Goal: Information Seeking & Learning: Compare options

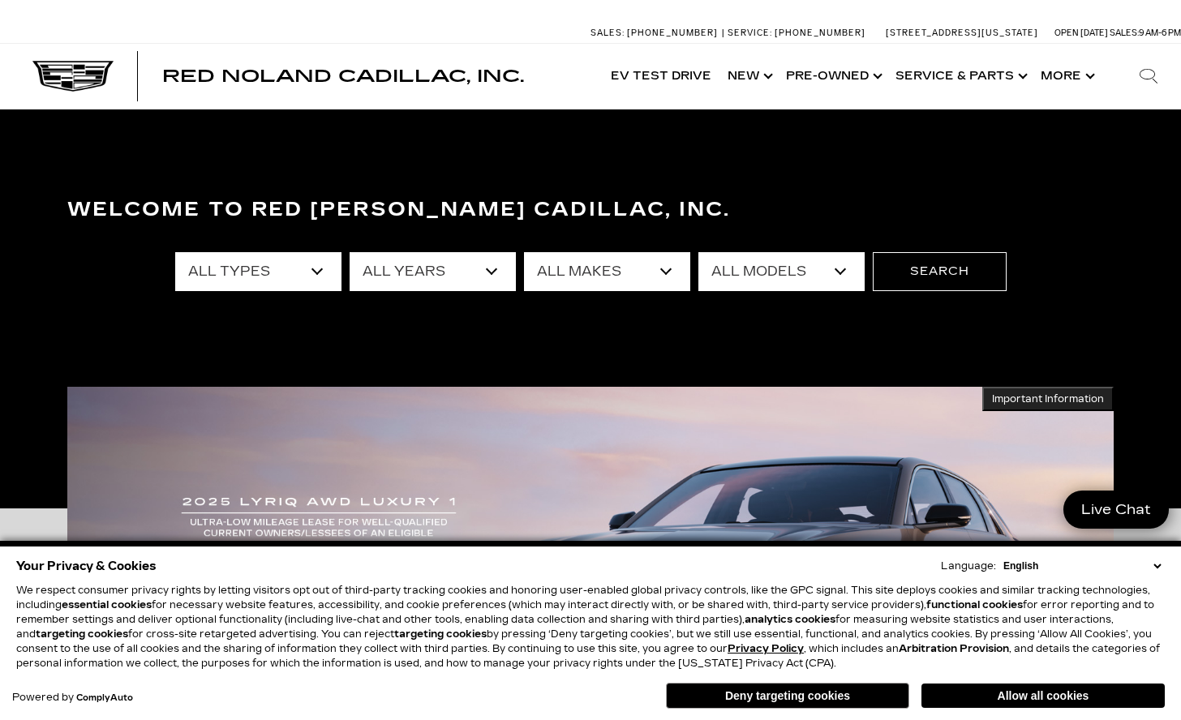
select select "Cadillac"
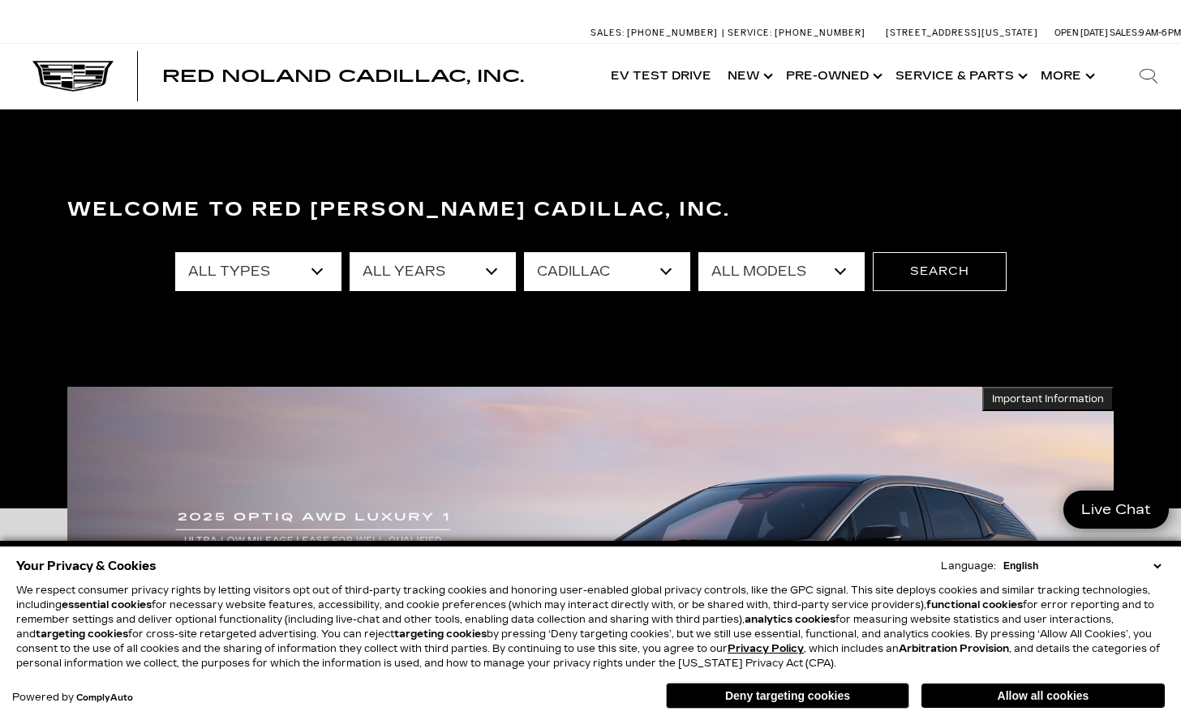
select select "Escalade ESV"
click at [938, 274] on button "Search" at bounding box center [940, 271] width 134 height 39
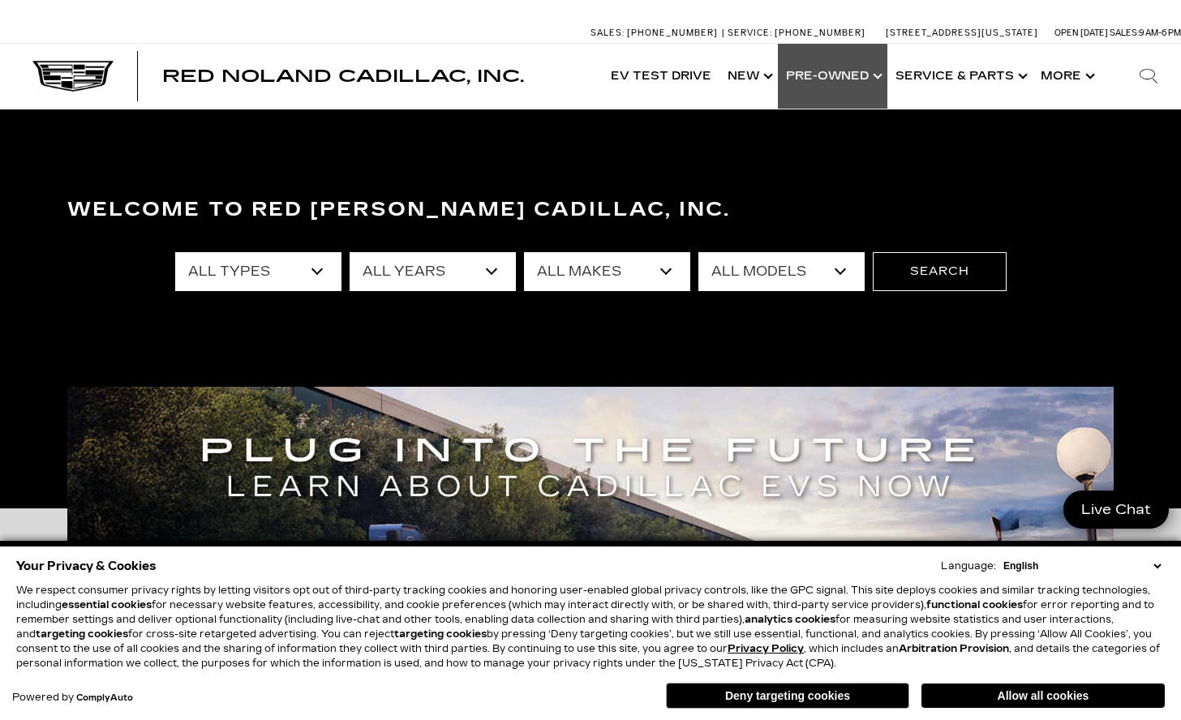
click at [832, 72] on link "Show Pre-Owned" at bounding box center [833, 76] width 110 height 65
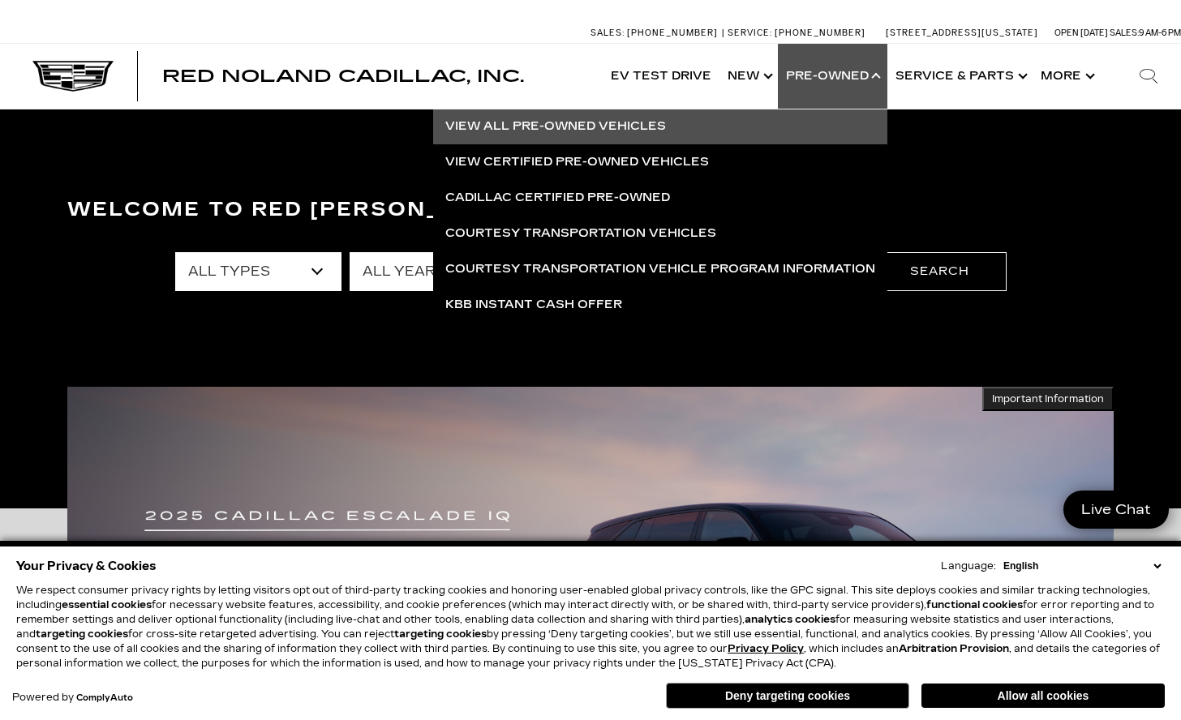
click at [701, 122] on link "View All Pre-Owned Vehicles" at bounding box center [660, 127] width 454 height 36
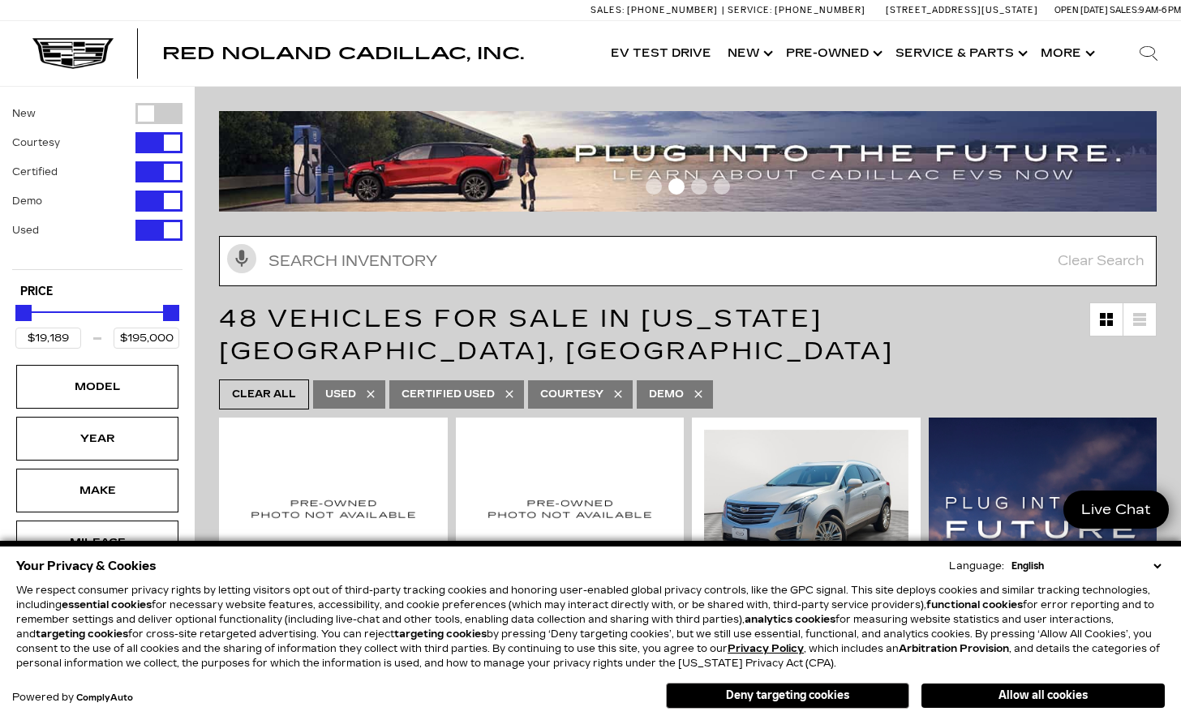
click at [303, 255] on input "text" at bounding box center [688, 261] width 938 height 50
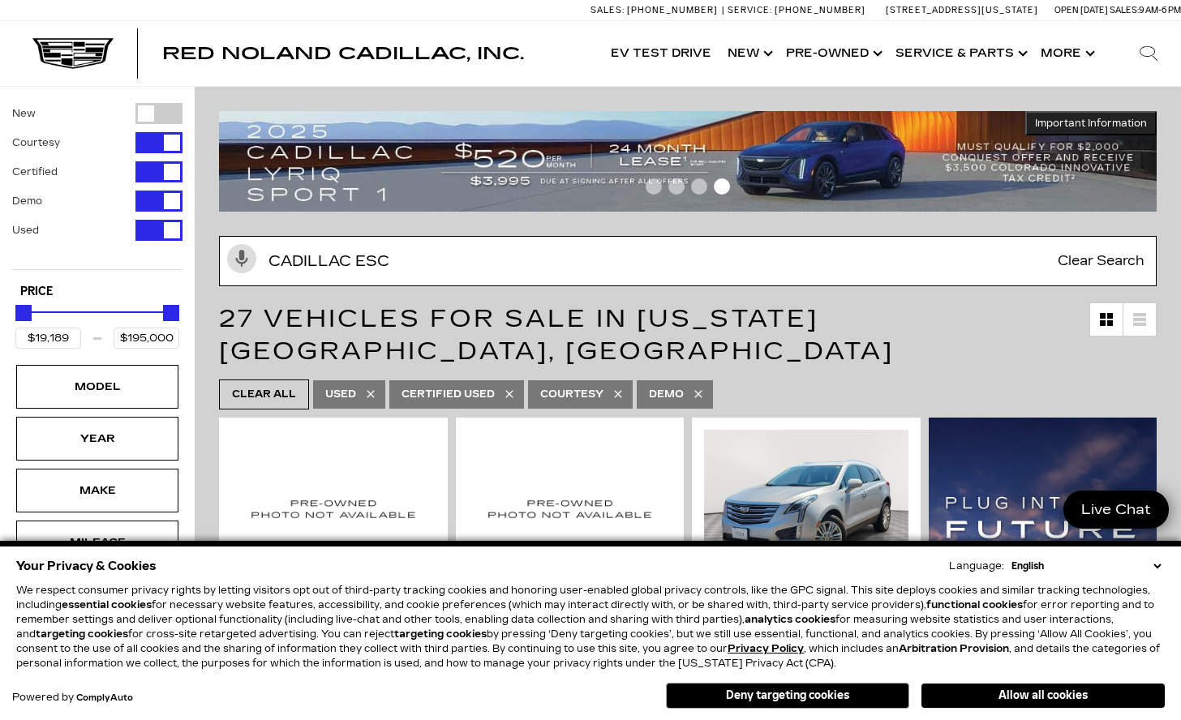
type input "cadillac esc"
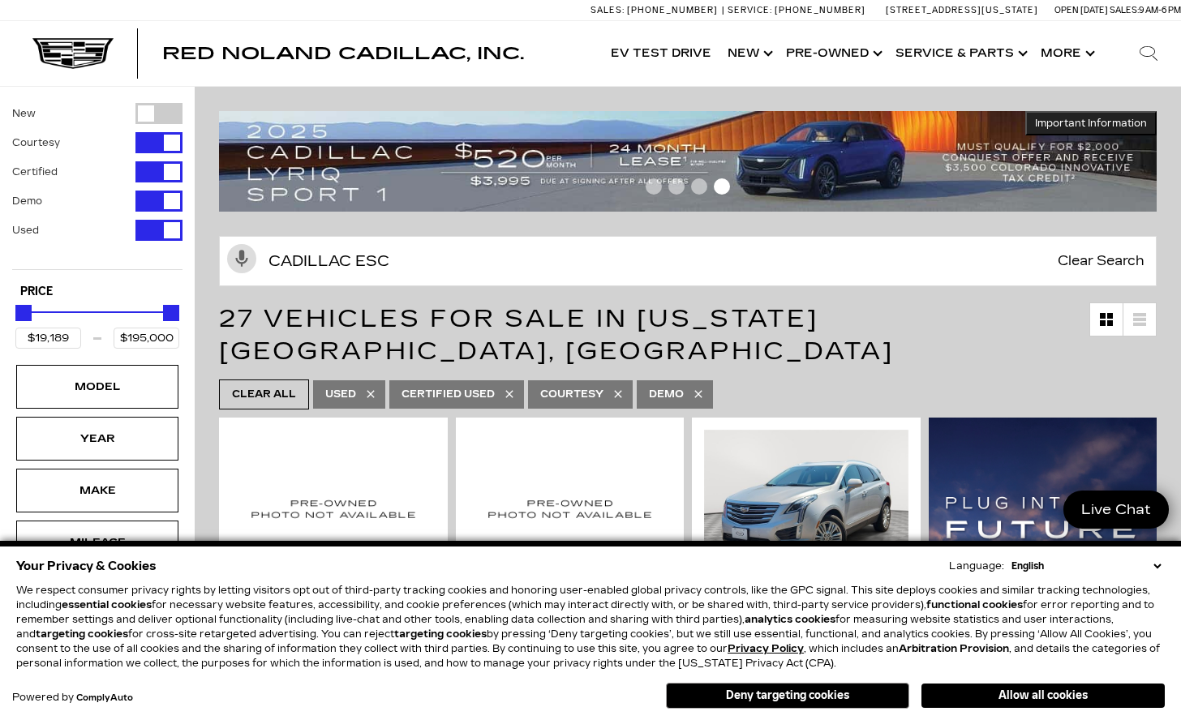
type input "$50,189"
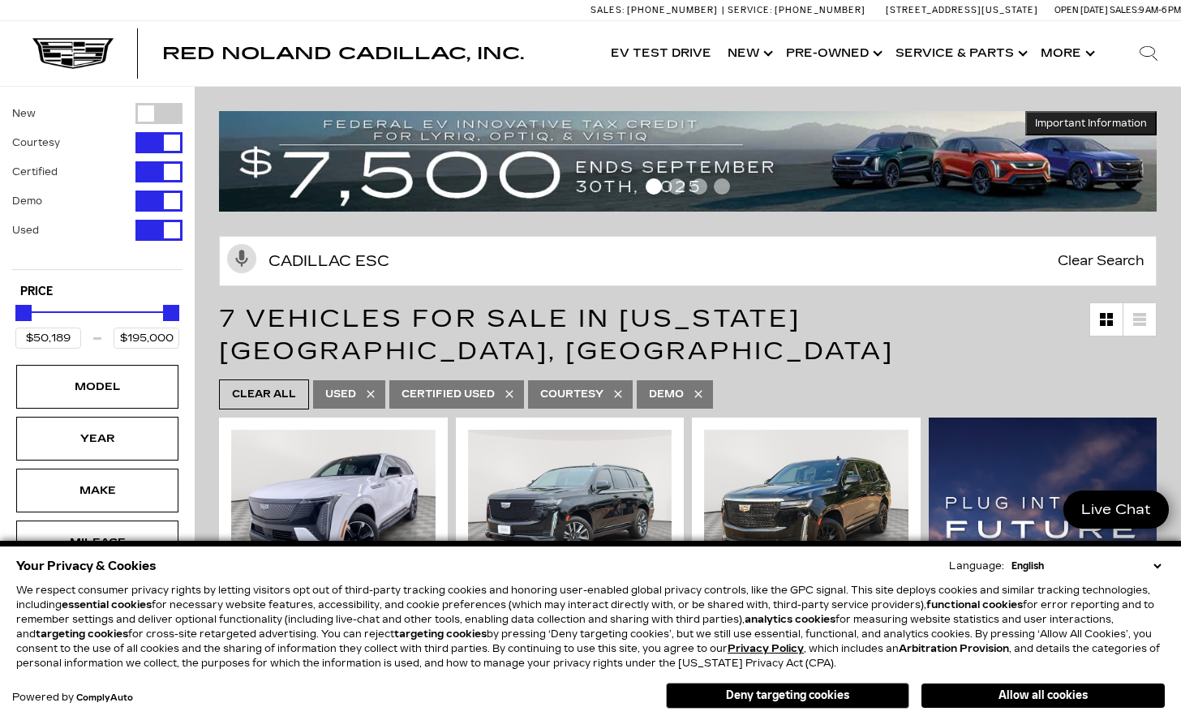
click at [1043, 696] on button "Allow all cookies" at bounding box center [1043, 696] width 243 height 24
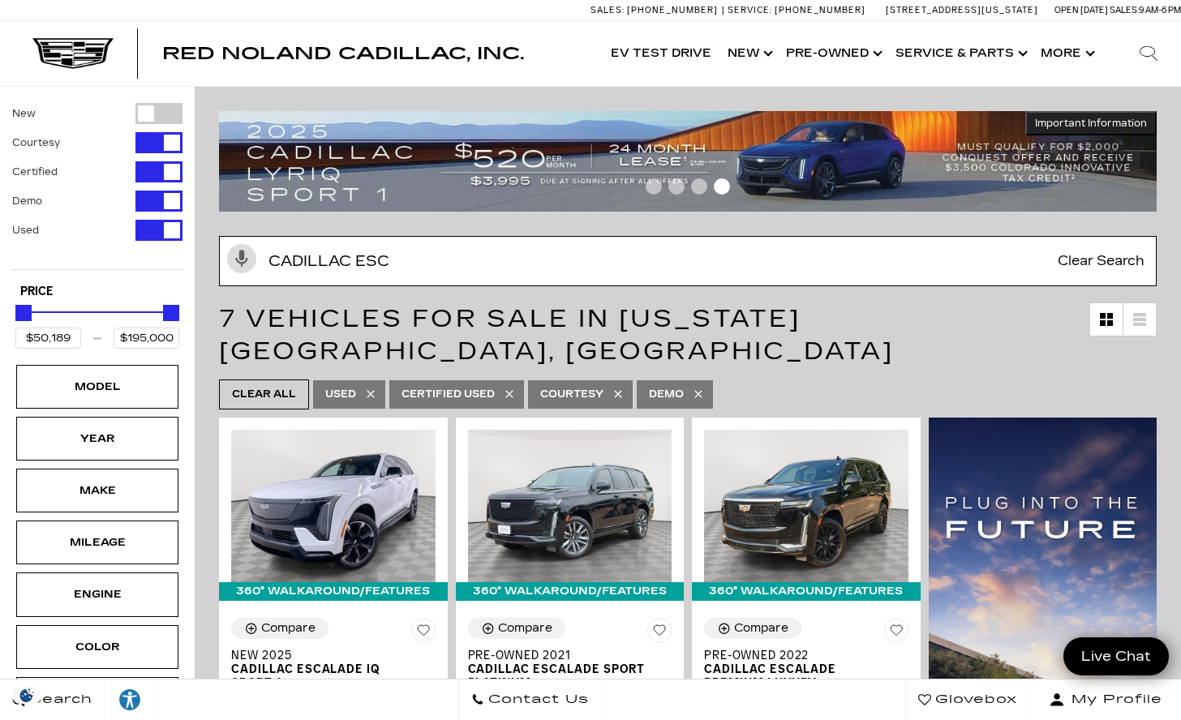
click at [390, 260] on input "cadillac esc" at bounding box center [688, 261] width 938 height 50
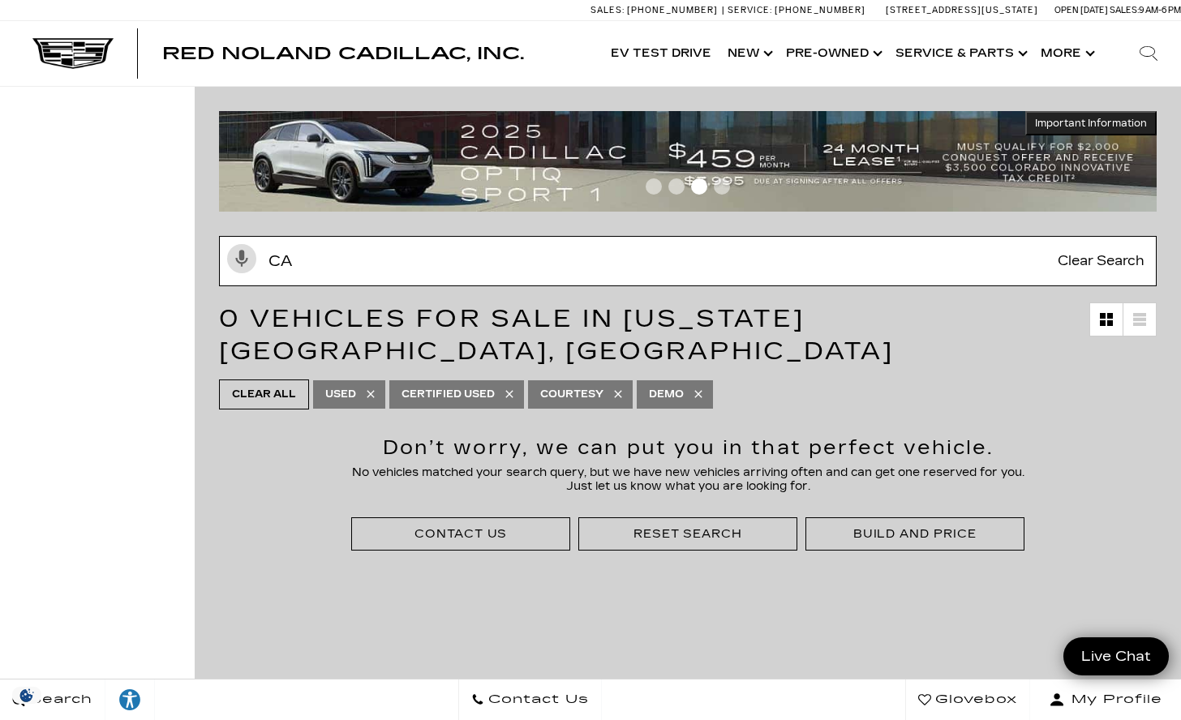
type input "c"
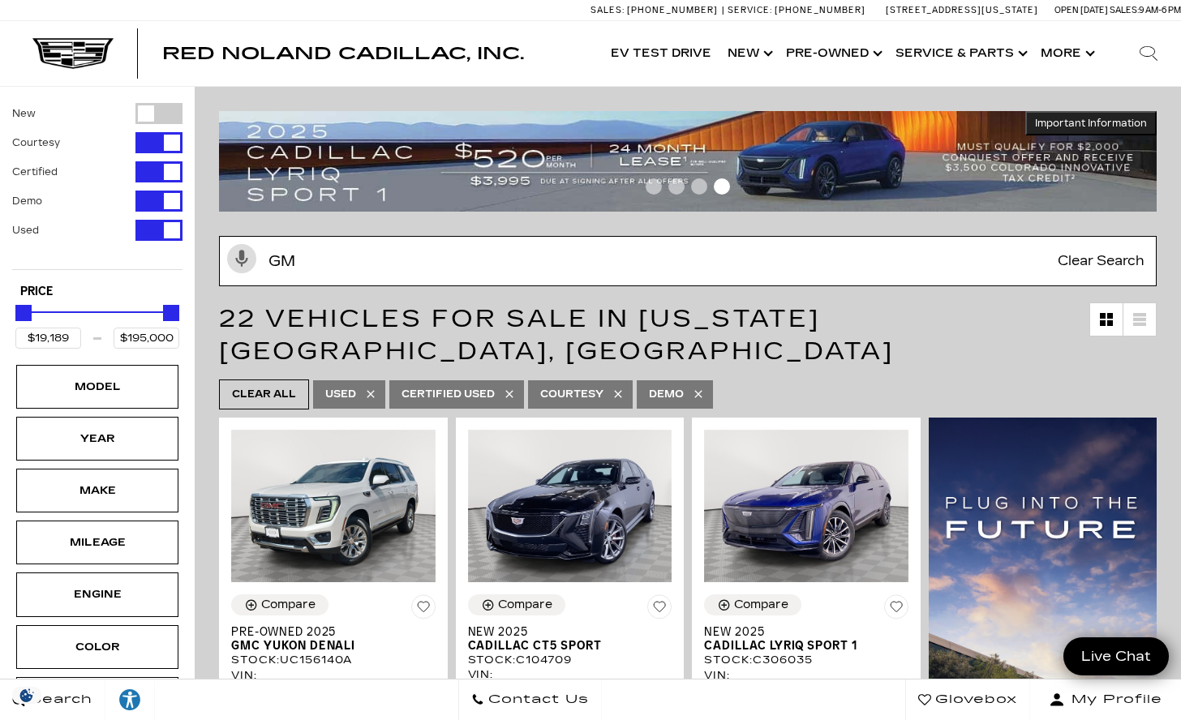
type input "gmc"
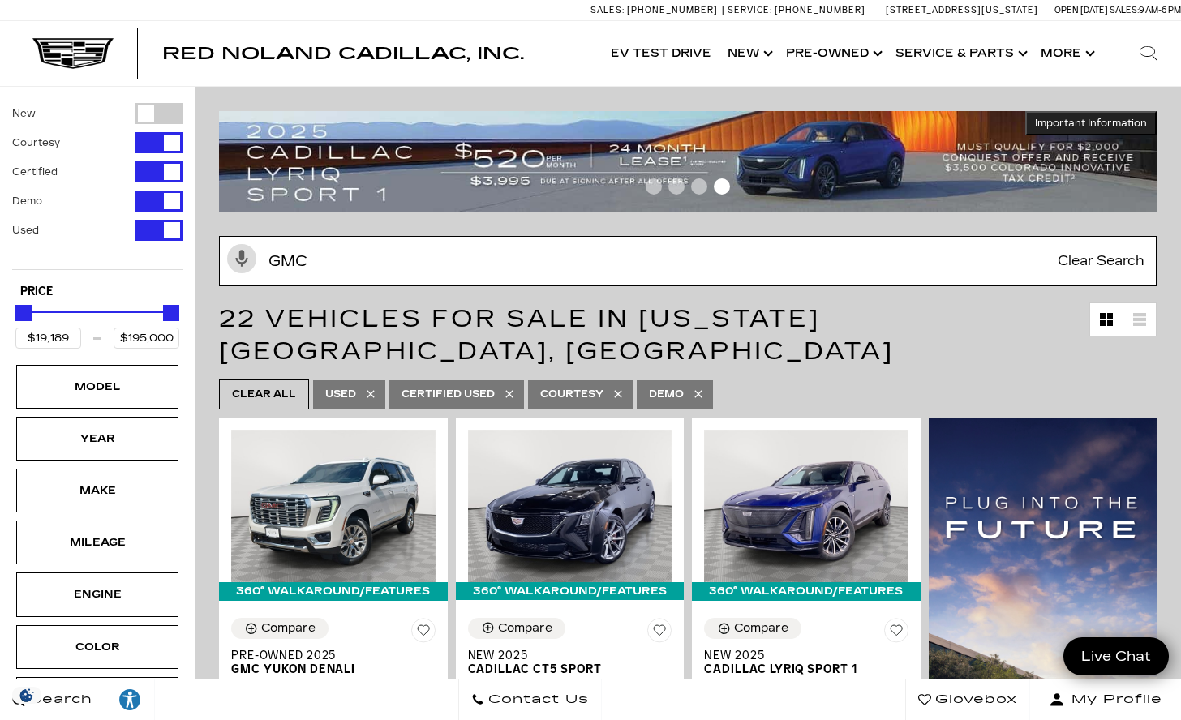
type input "$85,189"
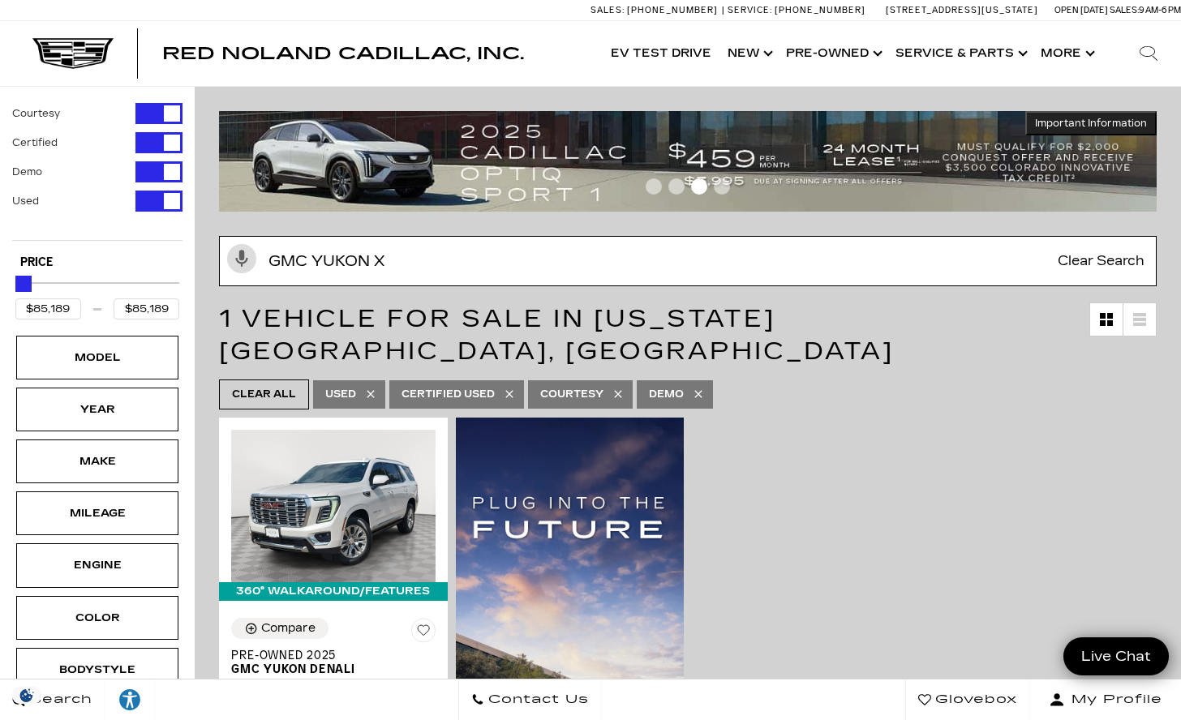
type input "gmc yukon xl"
